Goal: Task Accomplishment & Management: Manage account settings

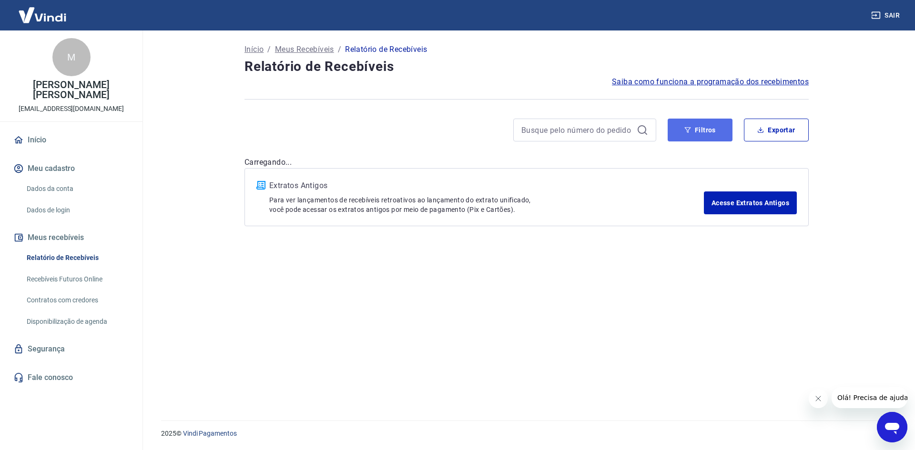
click at [701, 126] on button "Filtros" at bounding box center [700, 130] width 65 height 23
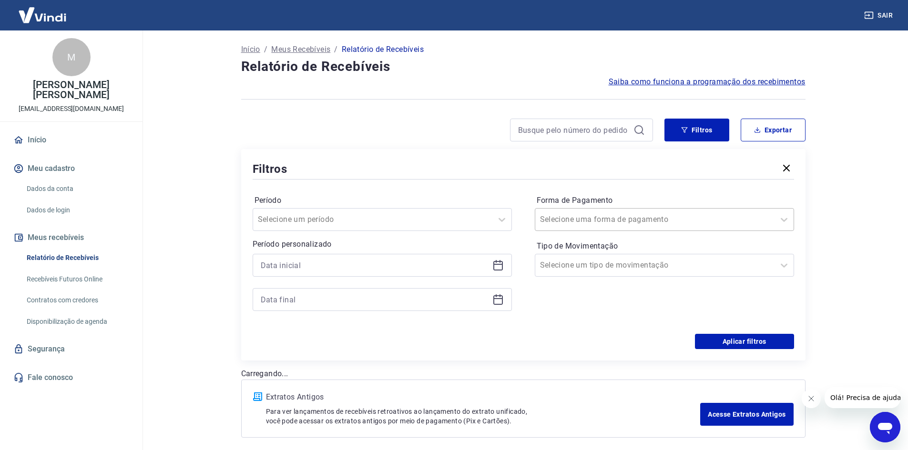
click at [577, 222] on input "Forma de Pagamento" at bounding box center [588, 219] width 96 height 11
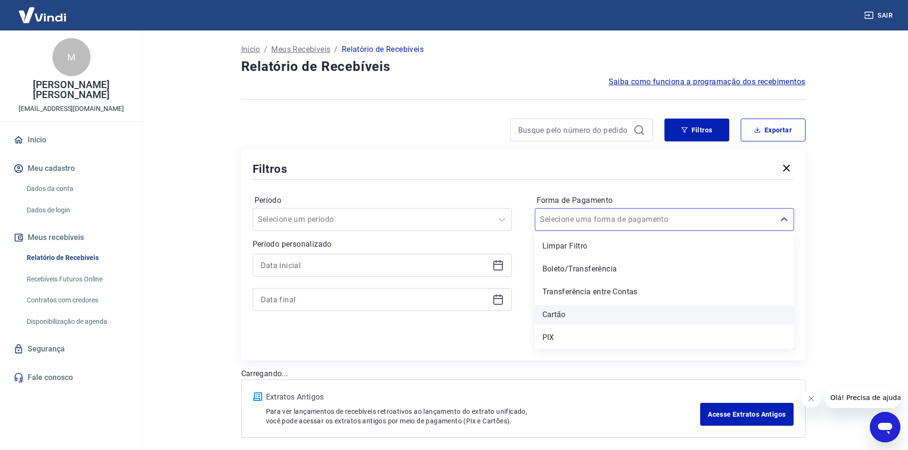
click at [560, 315] on div "Cartão" at bounding box center [664, 315] width 259 height 19
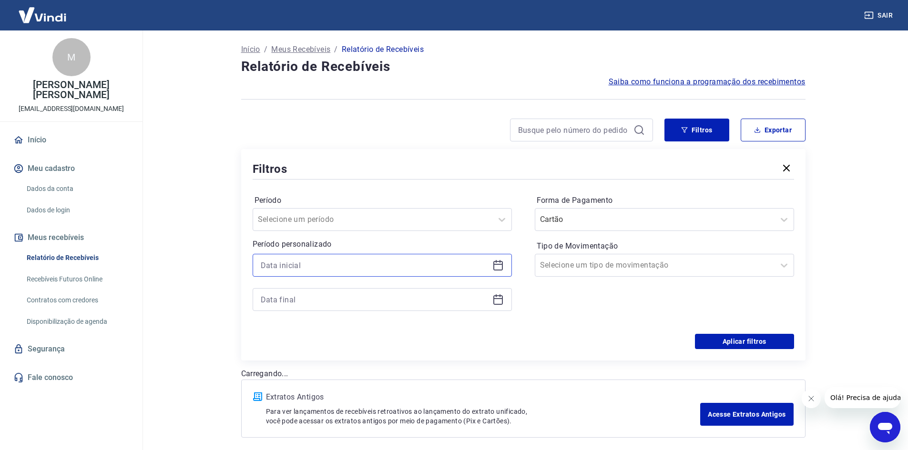
click at [424, 259] on input at bounding box center [375, 265] width 228 height 14
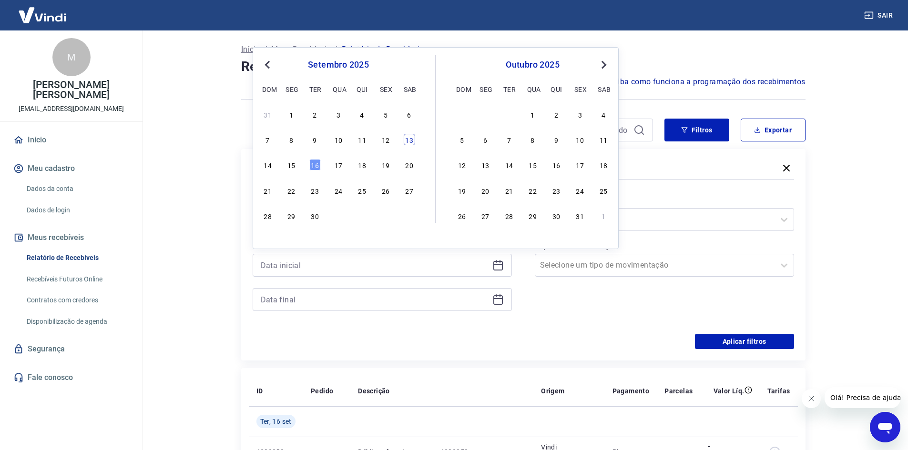
click at [410, 142] on div "13" at bounding box center [409, 139] width 11 height 11
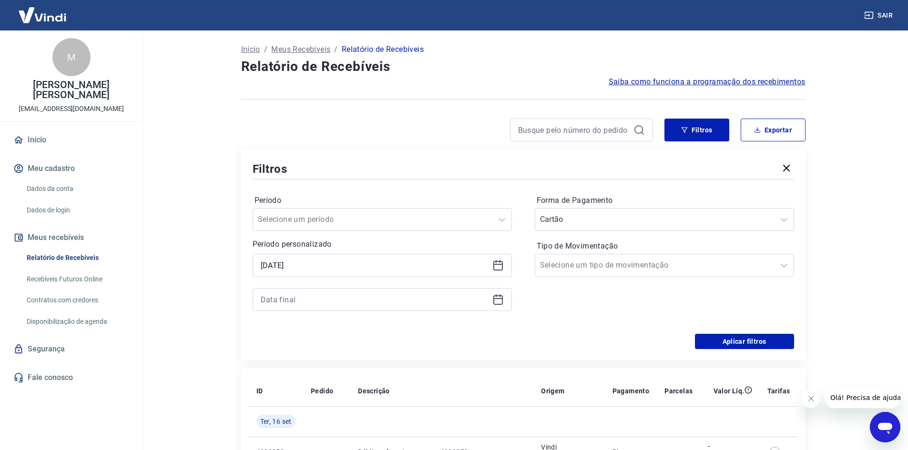
type input "[DATE]"
click at [333, 300] on input at bounding box center [375, 300] width 228 height 14
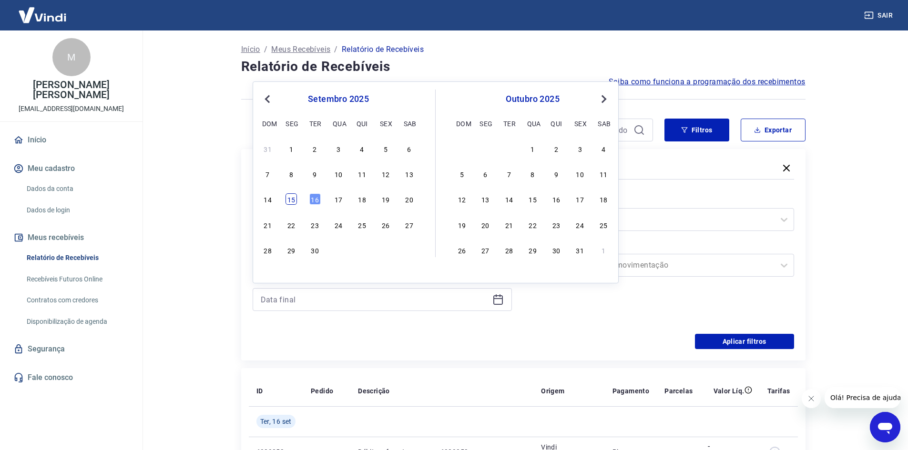
click at [289, 200] on div "15" at bounding box center [291, 199] width 11 height 11
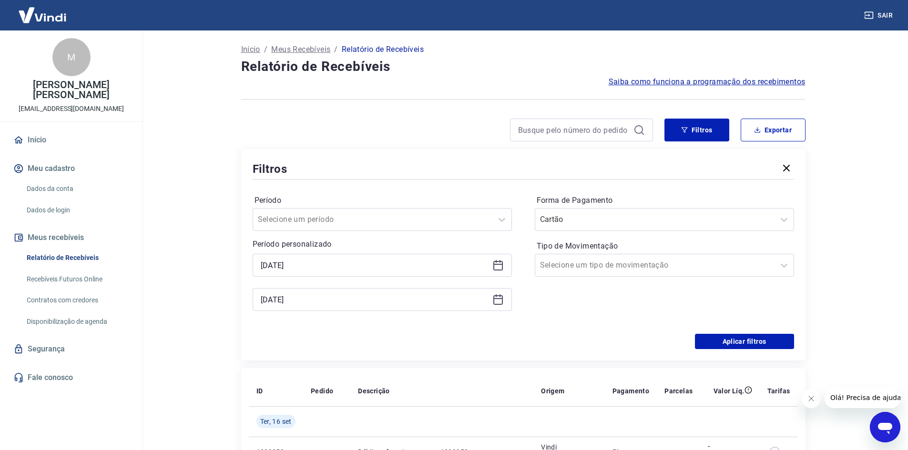
type input "[DATE]"
click at [741, 338] on button "Aplicar filtros" at bounding box center [744, 341] width 99 height 15
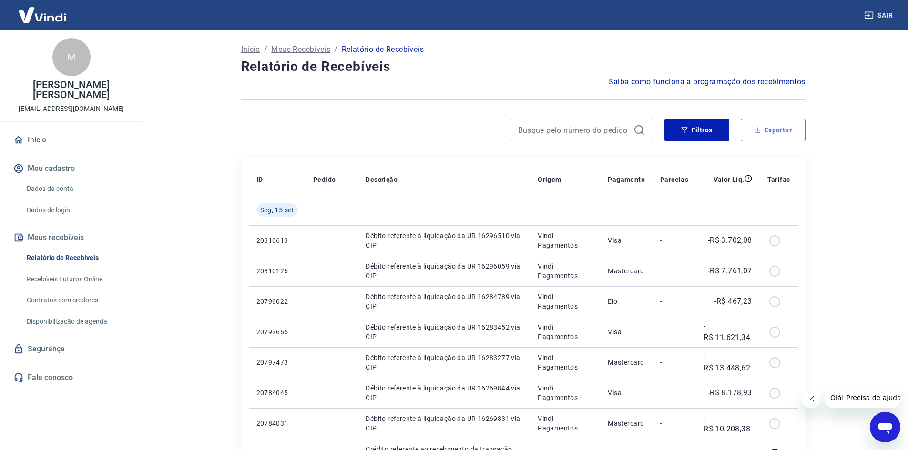
click at [778, 129] on button "Exportar" at bounding box center [773, 130] width 65 height 23
type input "[DATE]"
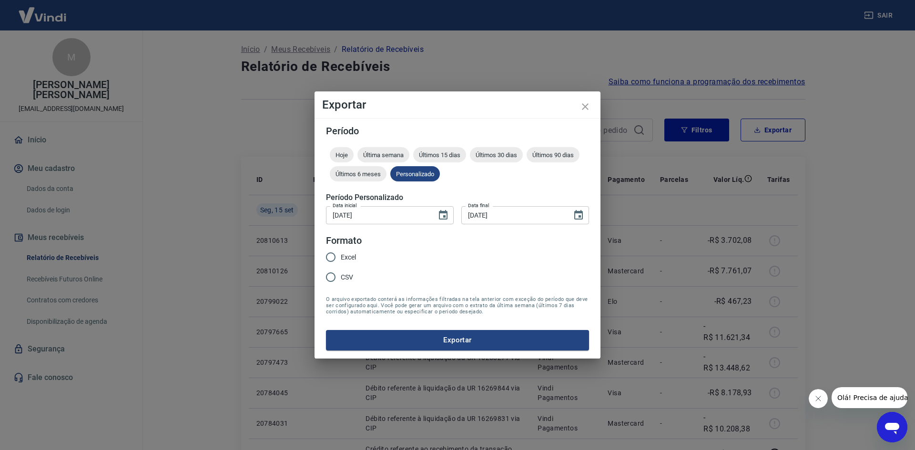
click at [350, 255] on span "Excel" at bounding box center [348, 258] width 15 height 10
click at [341, 255] on input "Excel" at bounding box center [331, 257] width 20 height 20
radio input "true"
click at [471, 335] on button "Exportar" at bounding box center [457, 340] width 263 height 20
